Goal: Task Accomplishment & Management: Complete application form

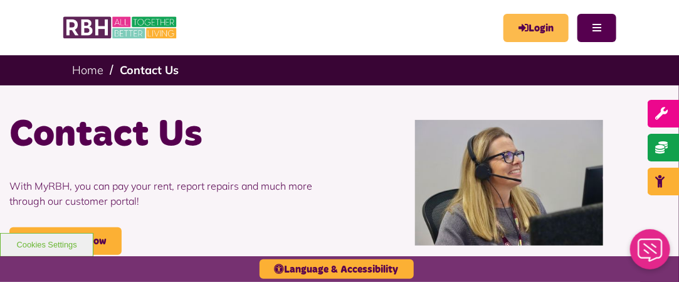
click at [0, 0] on icon "MyRBH" at bounding box center [0, 0] width 0 height 0
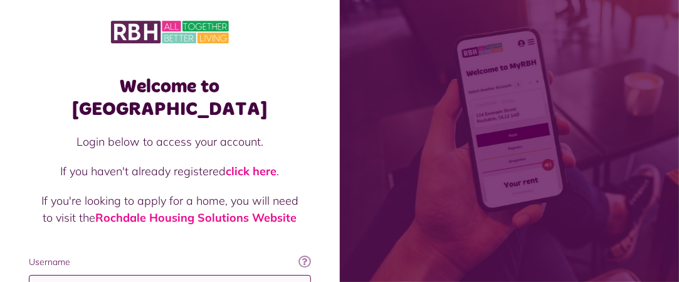
type input "**********"
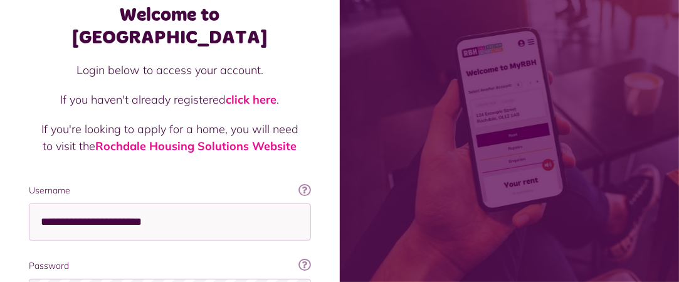
scroll to position [199, 0]
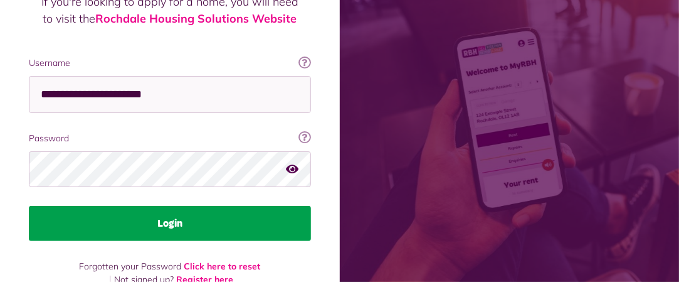
click at [220, 206] on button "Login" at bounding box center [170, 223] width 282 height 35
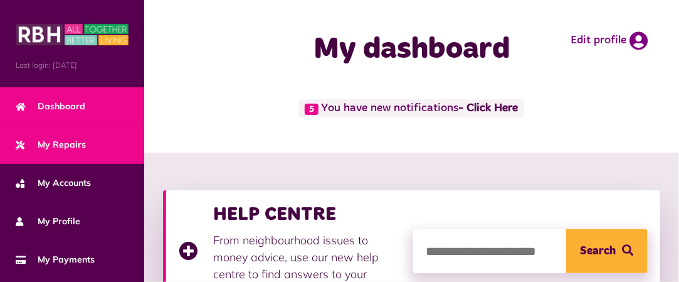
click at [55, 132] on link "My Repairs" at bounding box center [72, 144] width 144 height 38
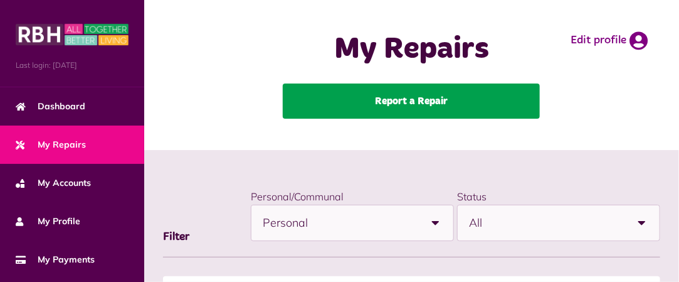
click at [454, 98] on link "Report a Repair" at bounding box center [411, 100] width 257 height 35
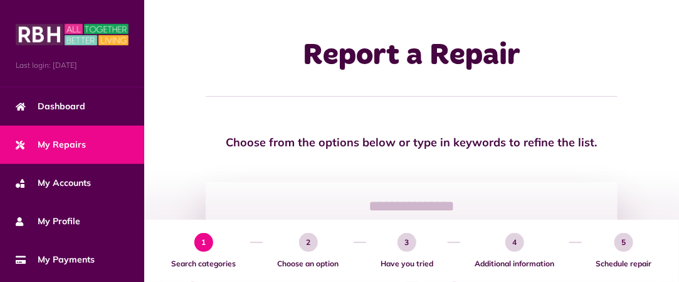
drag, startPoint x: 684, startPoint y: 72, endPoint x: 449, endPoint y: 105, distance: 237.5
click at [449, 105] on div "Report a Repair" at bounding box center [411, 67] width 535 height 134
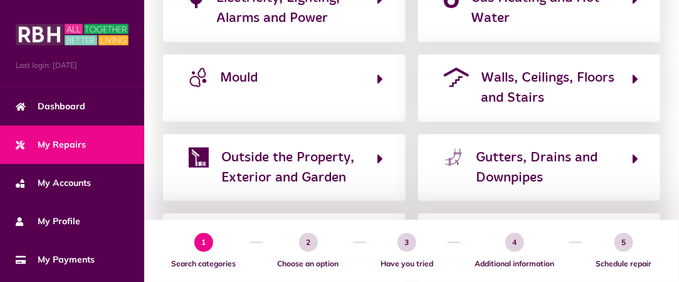
scroll to position [384, 0]
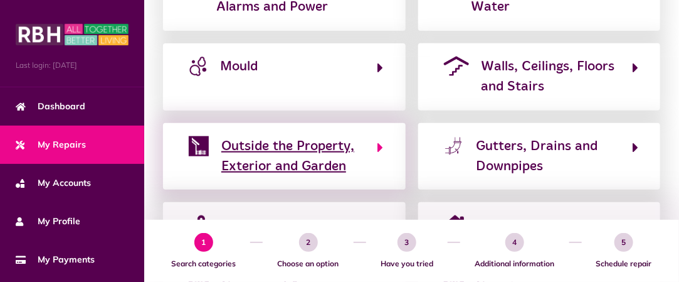
click at [304, 148] on span "Outside the Property, Exterior and Garden" at bounding box center [293, 156] width 144 height 41
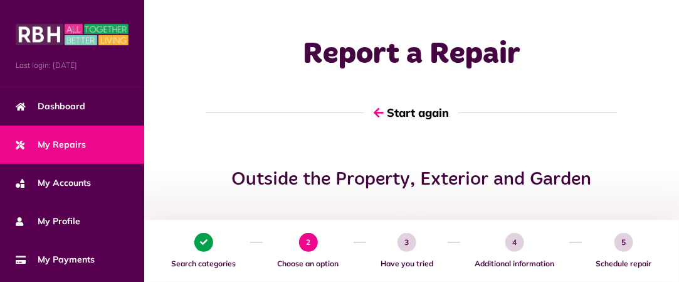
scroll to position [0, 0]
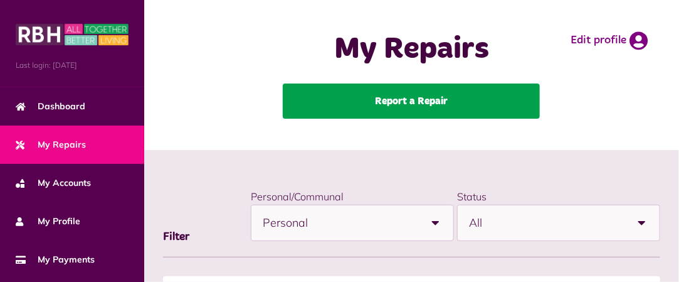
click at [437, 116] on link "Report a Repair" at bounding box center [411, 100] width 257 height 35
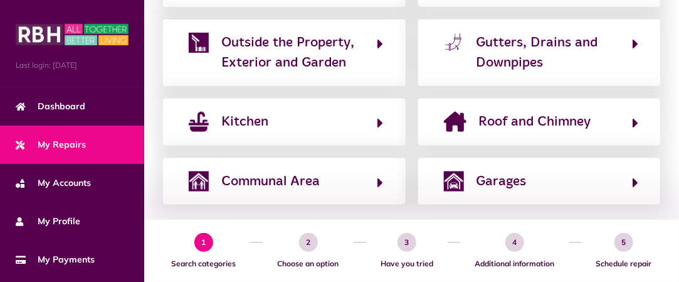
scroll to position [489, 0]
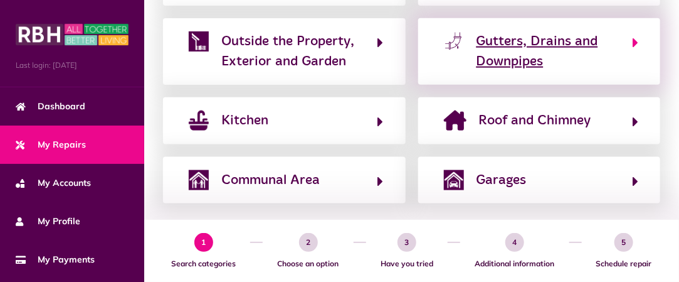
click at [526, 43] on span "Gutters, Drains and Downpipes" at bounding box center [549, 51] width 144 height 41
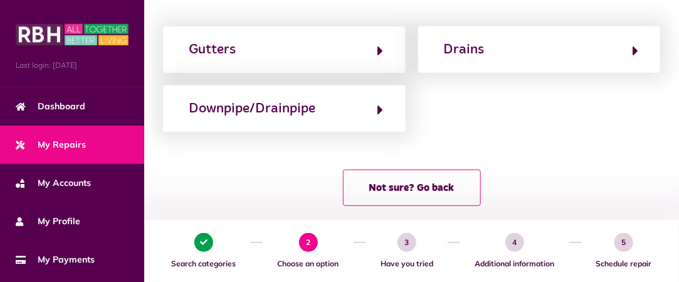
scroll to position [211, 0]
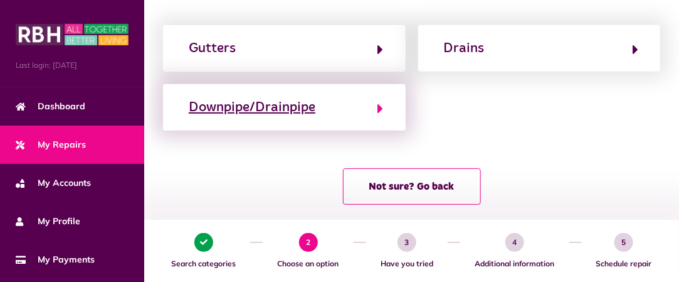
click at [287, 101] on div "Downpipe/Drainpipe" at bounding box center [252, 107] width 127 height 20
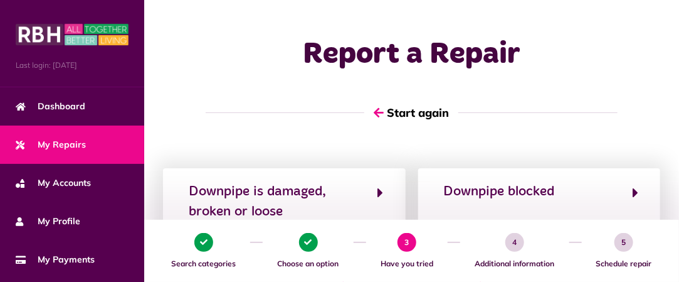
scroll to position [0, 0]
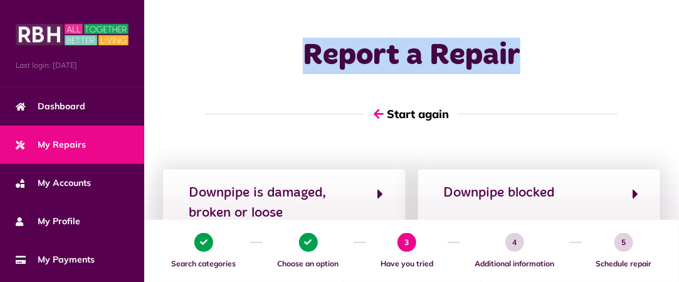
drag, startPoint x: 688, startPoint y: 173, endPoint x: 688, endPoint y: 156, distance: 16.3
click at [679, 156] on html "Menu Last login: [DATE] Dashboard My Repairs My Accounts My Profile 5" at bounding box center [339, 202] width 679 height 404
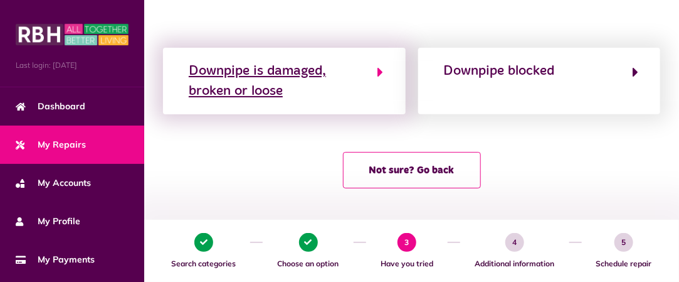
click at [312, 65] on div "Downpipe is damaged, broken or loose" at bounding box center [277, 81] width 176 height 41
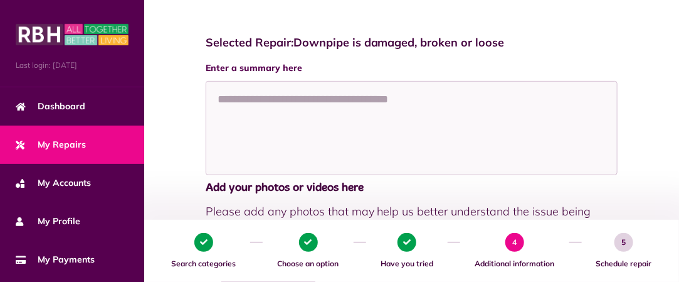
scroll to position [151, 0]
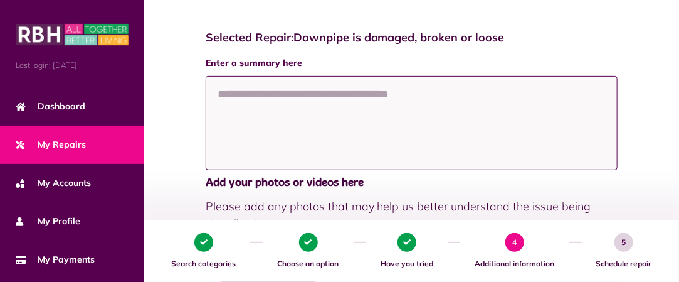
click at [272, 91] on textarea at bounding box center [412, 123] width 412 height 94
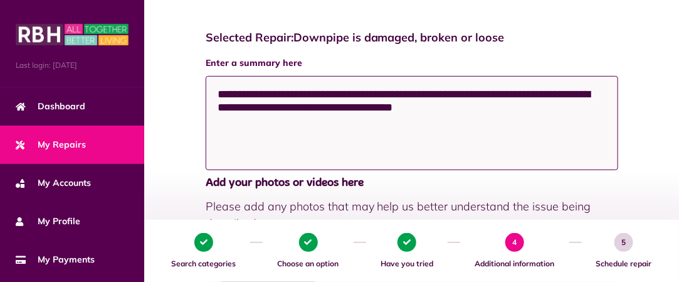
click at [353, 106] on textarea "**********" at bounding box center [412, 123] width 413 height 94
click at [390, 108] on textarea "**********" at bounding box center [412, 123] width 413 height 94
click at [521, 107] on textarea "**********" at bounding box center [412, 123] width 413 height 94
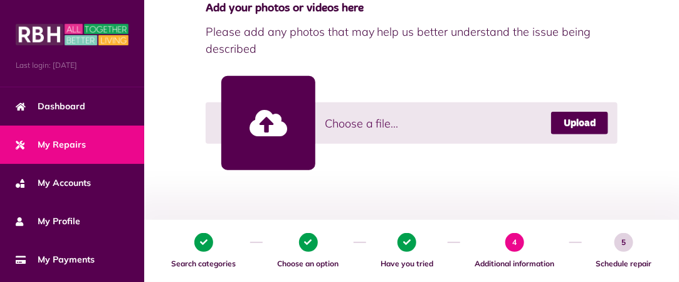
scroll to position [327, 0]
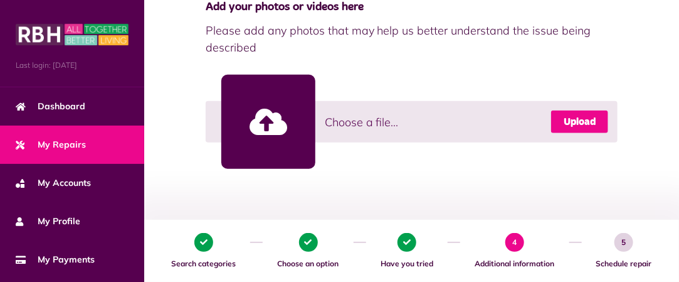
type textarea "**********"
click at [581, 120] on link "Upload" at bounding box center [579, 121] width 57 height 23
click at [573, 117] on link "Upload" at bounding box center [579, 121] width 57 height 23
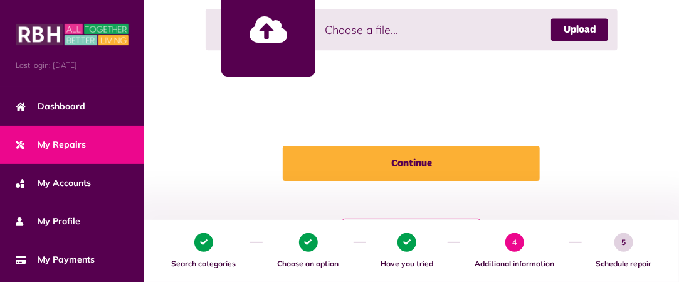
scroll to position [1085, 0]
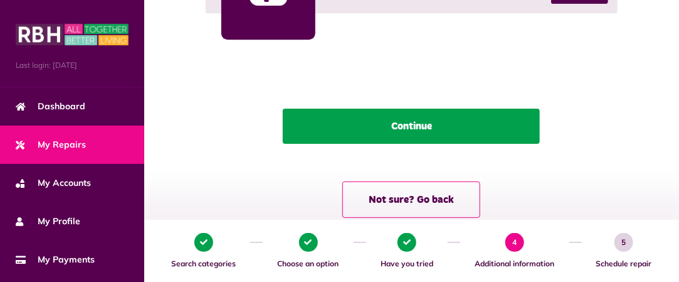
click at [413, 127] on button "Continue" at bounding box center [411, 126] width 257 height 35
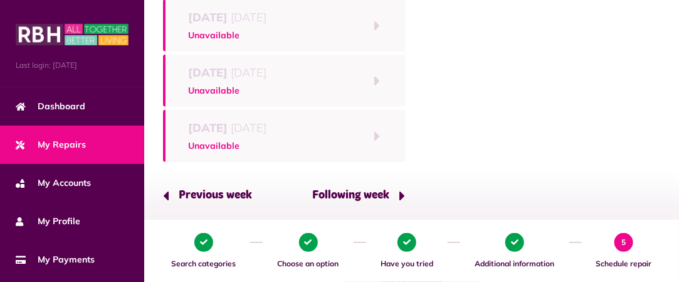
scroll to position [280, 0]
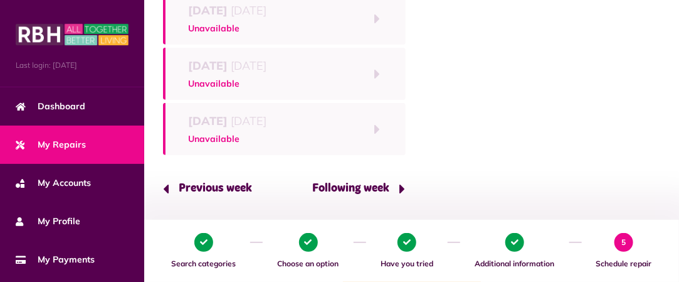
click at [386, 182] on button "Following week" at bounding box center [355, 189] width 102 height 36
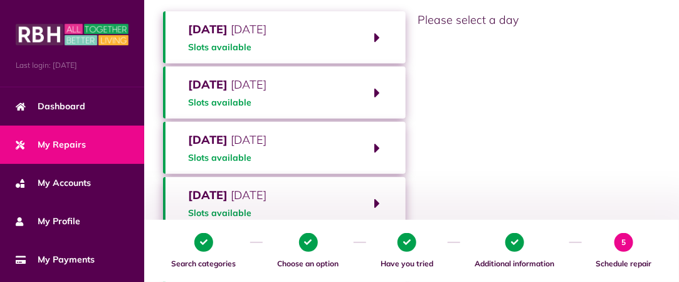
scroll to position [152, 0]
click at [377, 26] on button "Monday 13th October 2025 Slots available" at bounding box center [284, 37] width 243 height 52
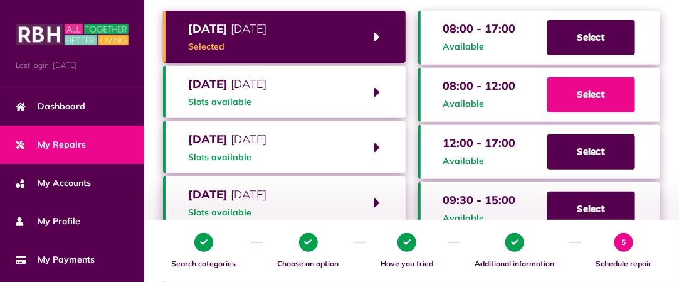
click at [590, 100] on span "Select" at bounding box center [592, 94] width 88 height 35
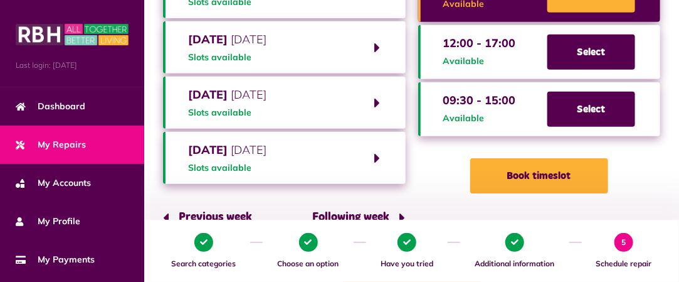
scroll to position [312, 0]
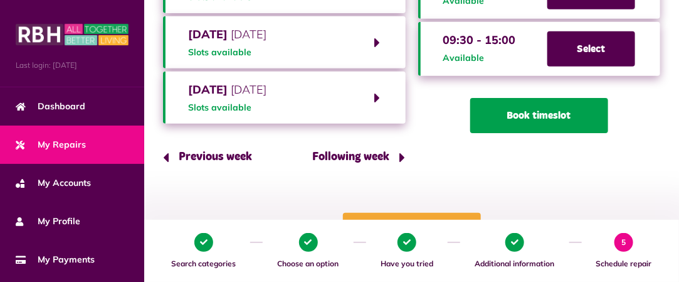
click at [545, 122] on button "Book timeslot" at bounding box center [539, 115] width 138 height 35
